Goal: Task Accomplishment & Management: Manage account settings

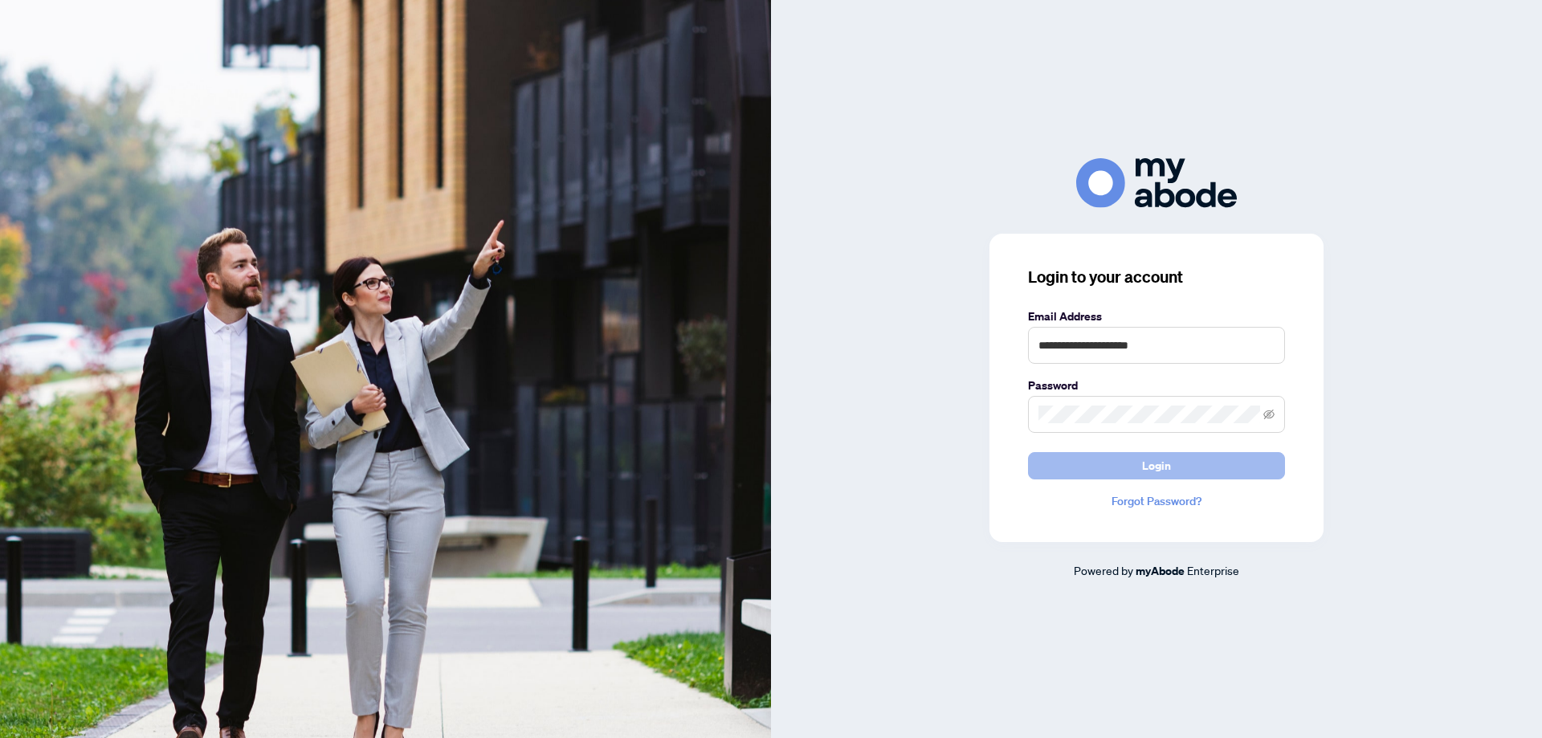
click at [1148, 469] on span "Login" at bounding box center [1156, 466] width 29 height 26
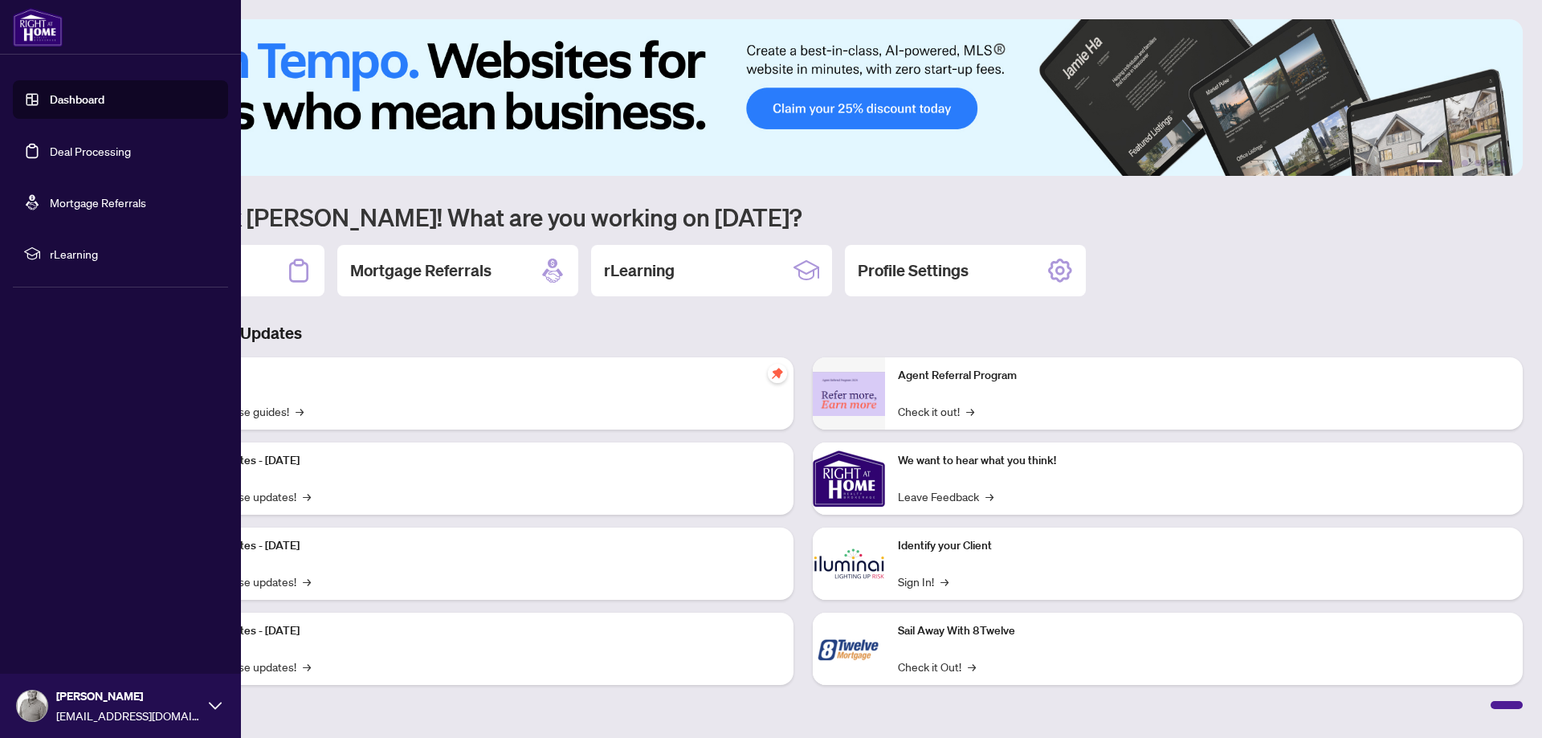
click at [60, 145] on link "Deal Processing" at bounding box center [90, 151] width 81 height 14
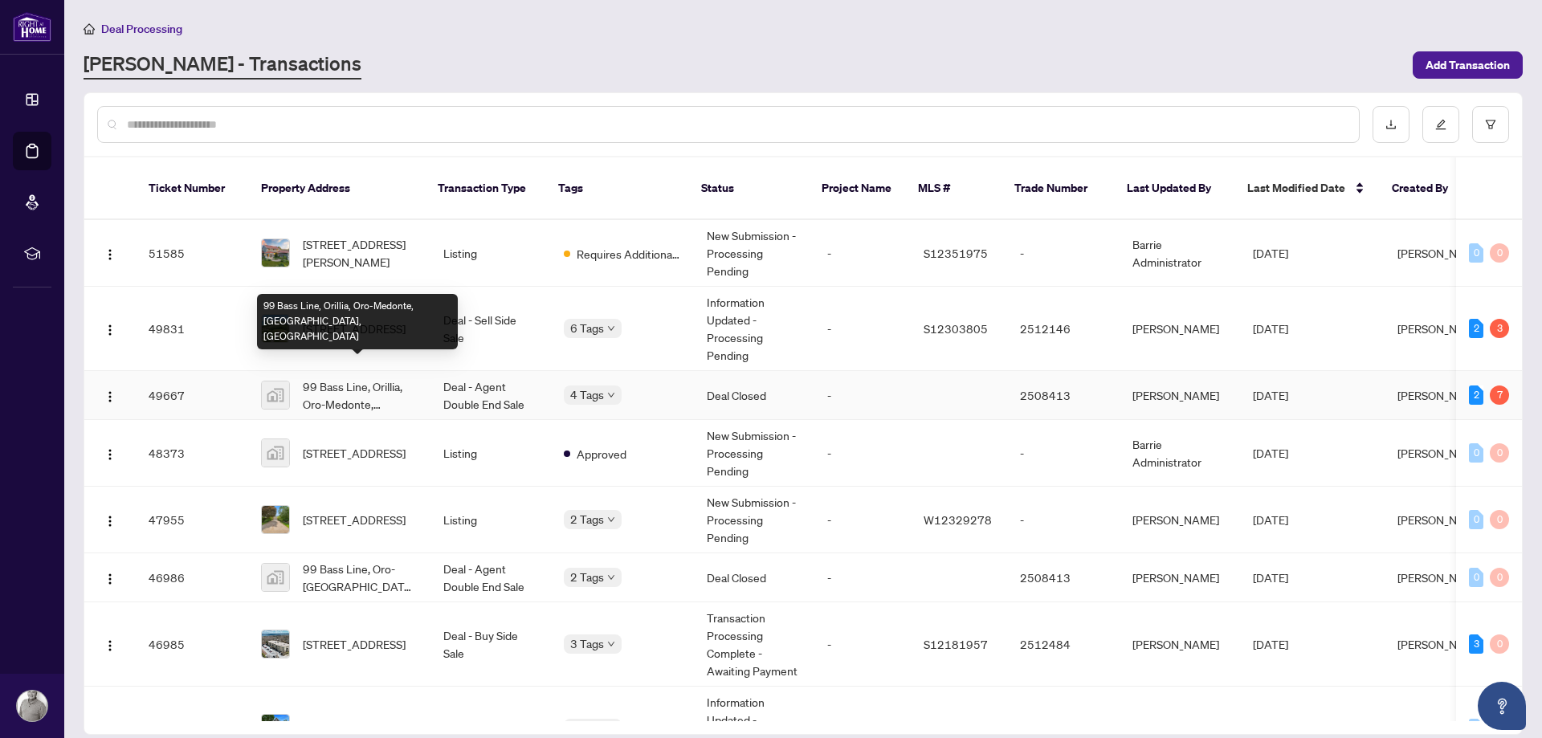
click at [365, 377] on span "99 Bass Line, Orillia, Oro-Medonte, [GEOGRAPHIC_DATA], [GEOGRAPHIC_DATA]" at bounding box center [360, 394] width 115 height 35
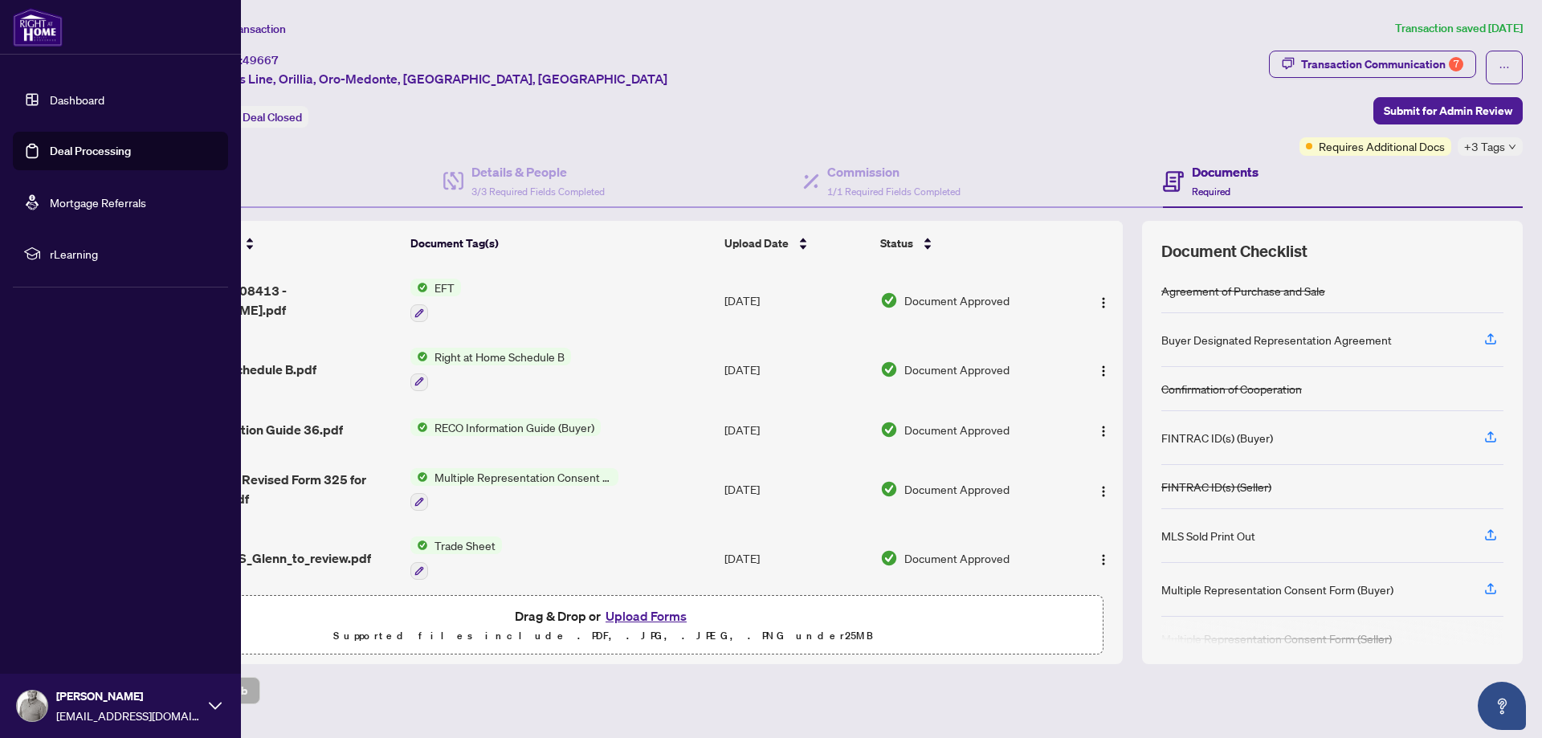
click at [50, 150] on link "Deal Processing" at bounding box center [90, 151] width 81 height 14
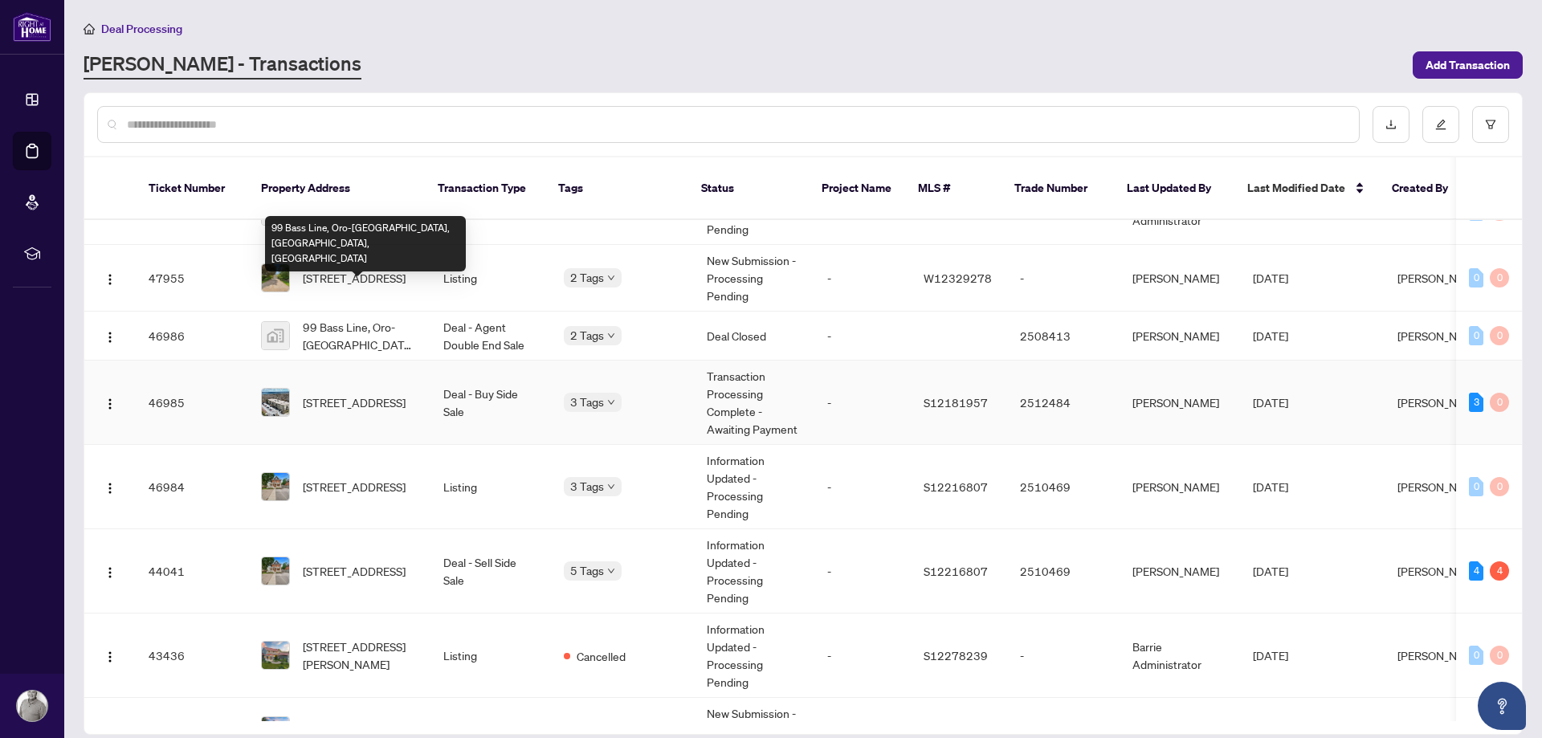
scroll to position [275, 0]
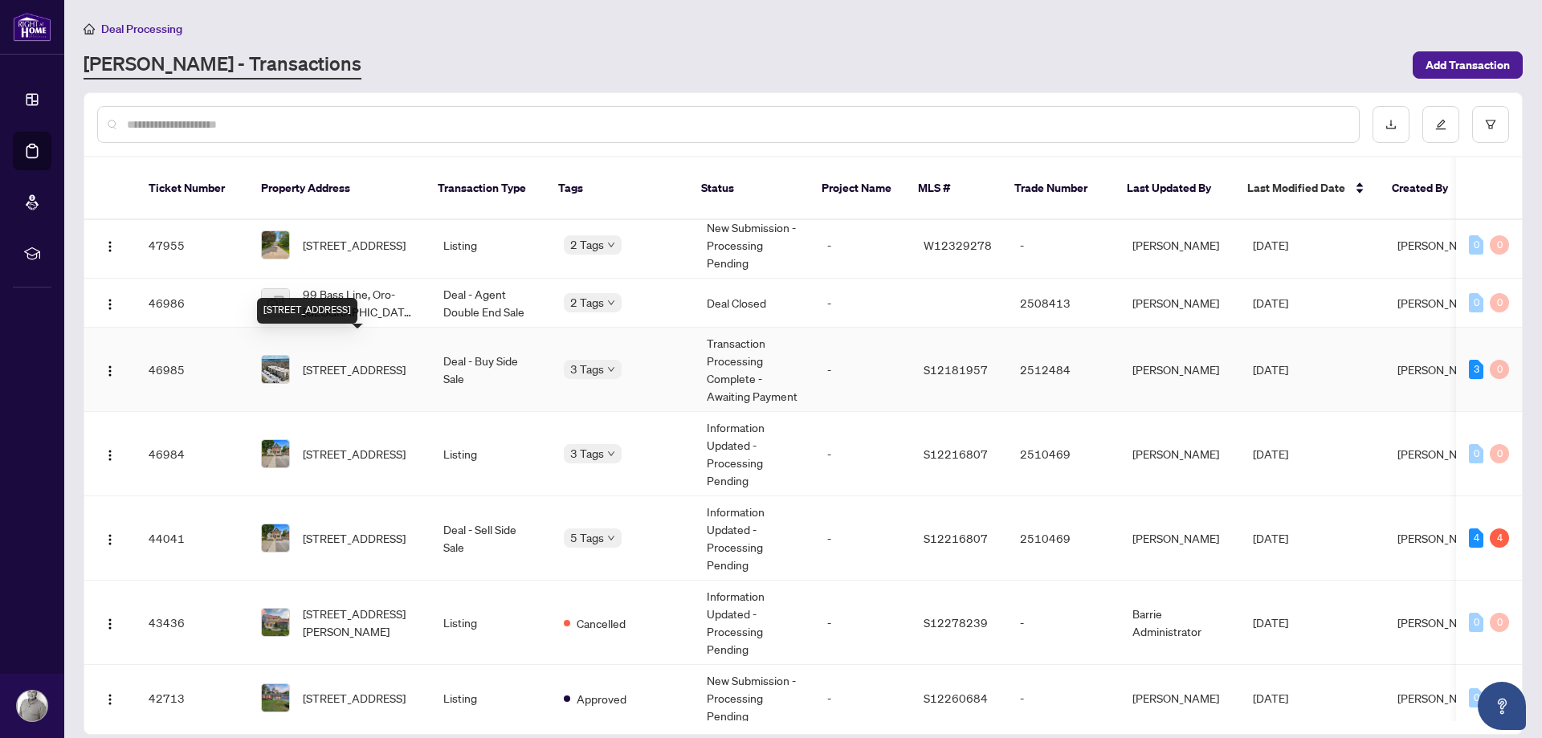
click at [375, 361] on span "[STREET_ADDRESS]" at bounding box center [354, 370] width 103 height 18
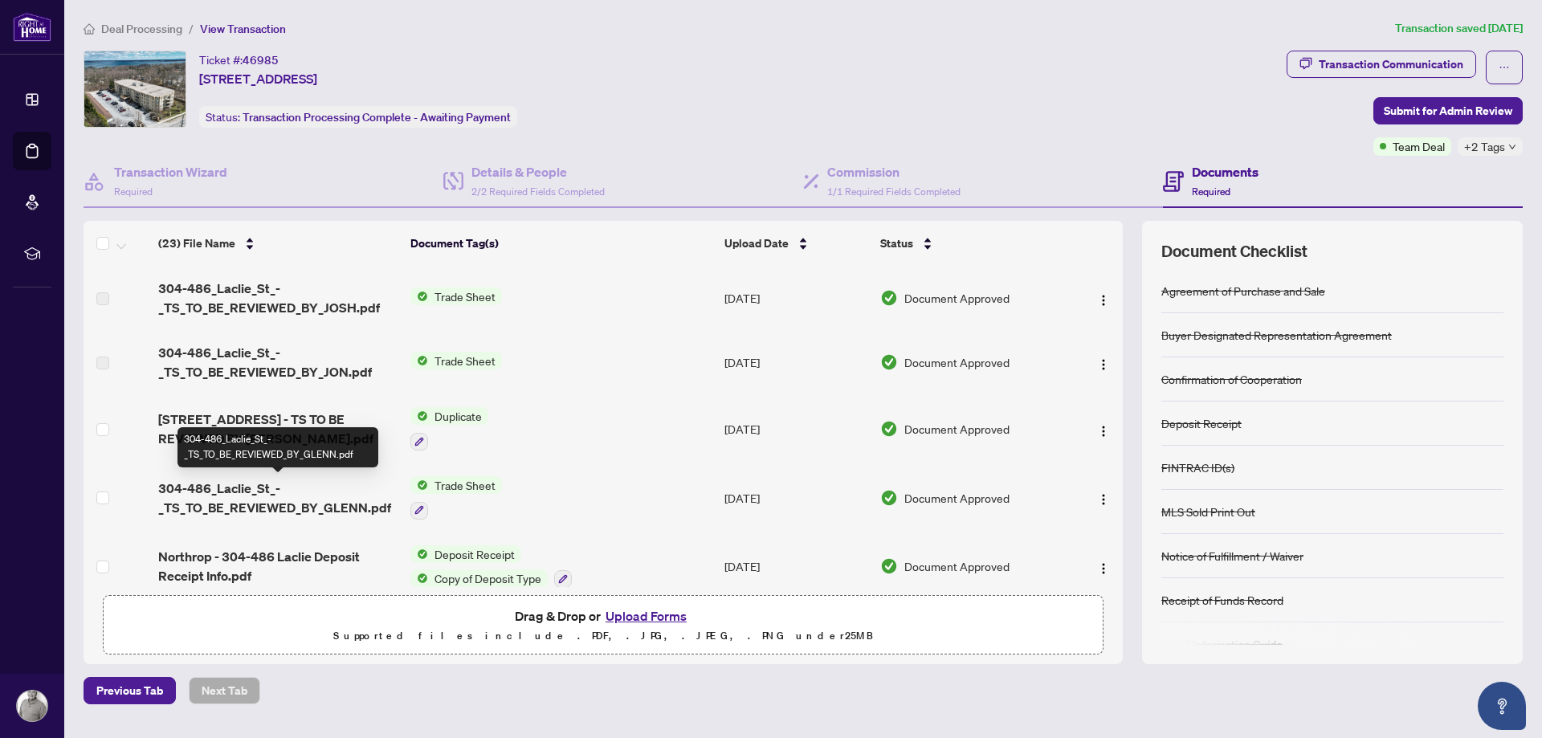
click at [241, 495] on span "304-486_Laclie_St_-_TS_TO_BE_REVIEWED_BY_GLENN.pdf" at bounding box center [277, 498] width 239 height 39
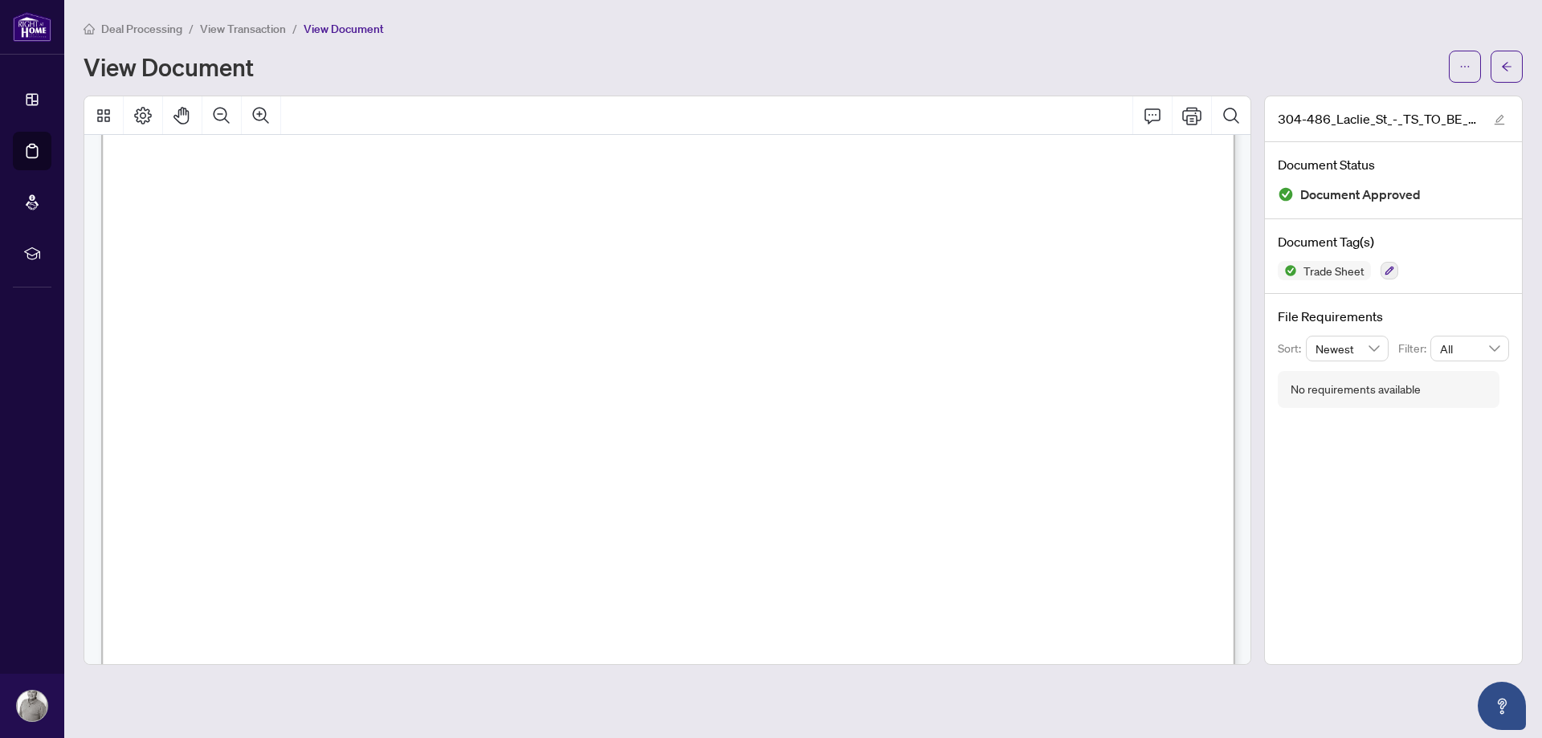
scroll to position [405, 0]
